Goal: Transaction & Acquisition: Purchase product/service

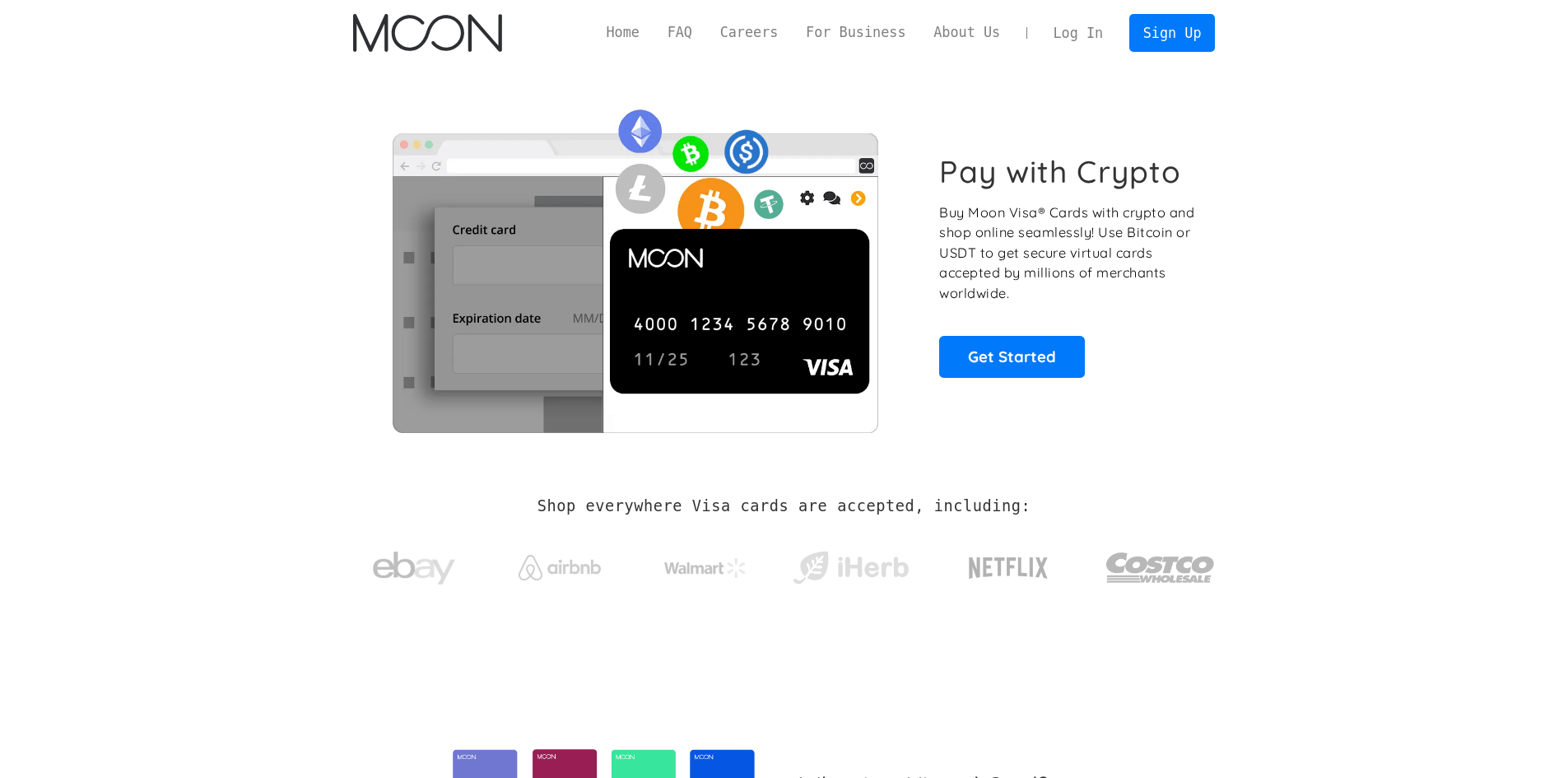
drag, startPoint x: 0, startPoint y: 0, endPoint x: 1058, endPoint y: 297, distance: 1098.9
click at [1058, 297] on p "Buy Moon Visa® Cards with crypto and shop online seamlessly! Use Bitcoin or USD…" at bounding box center [1068, 253] width 257 height 101
click at [1031, 353] on link "Get Started" at bounding box center [1012, 356] width 146 height 41
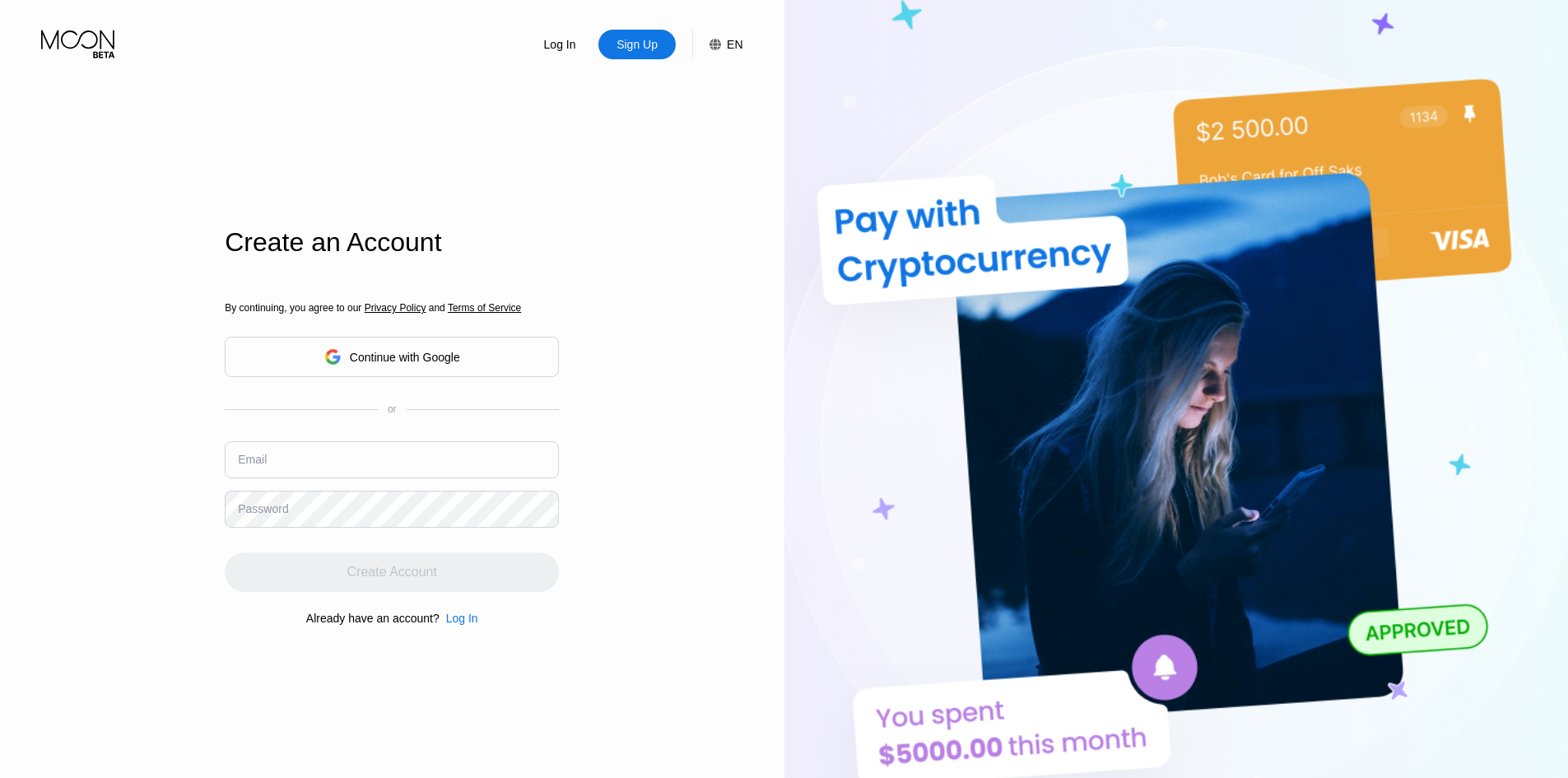
click at [327, 351] on icon at bounding box center [332, 356] width 17 height 17
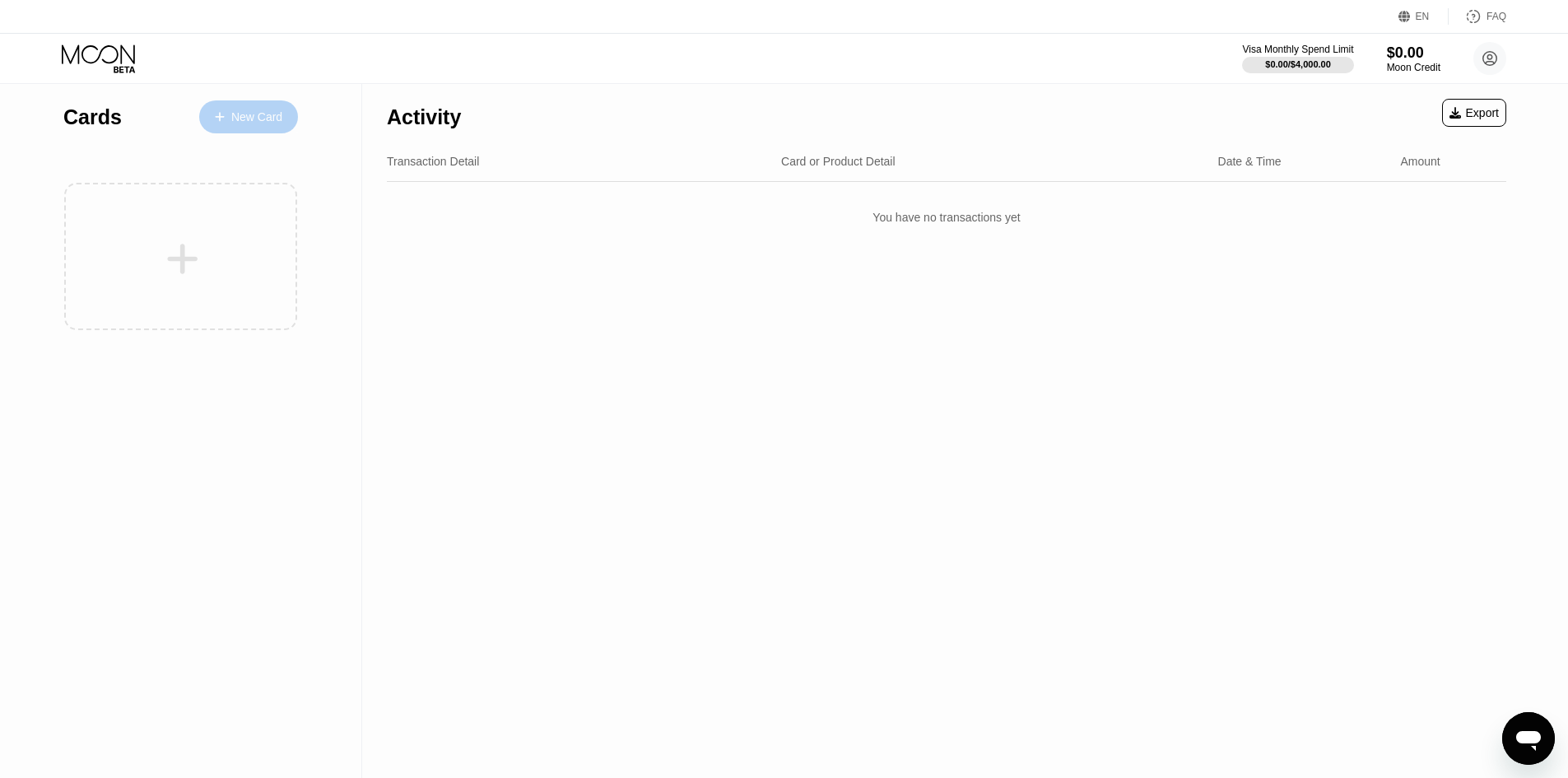
click at [264, 113] on div "New Card" at bounding box center [257, 117] width 51 height 14
